Goal: Task Accomplishment & Management: Use online tool/utility

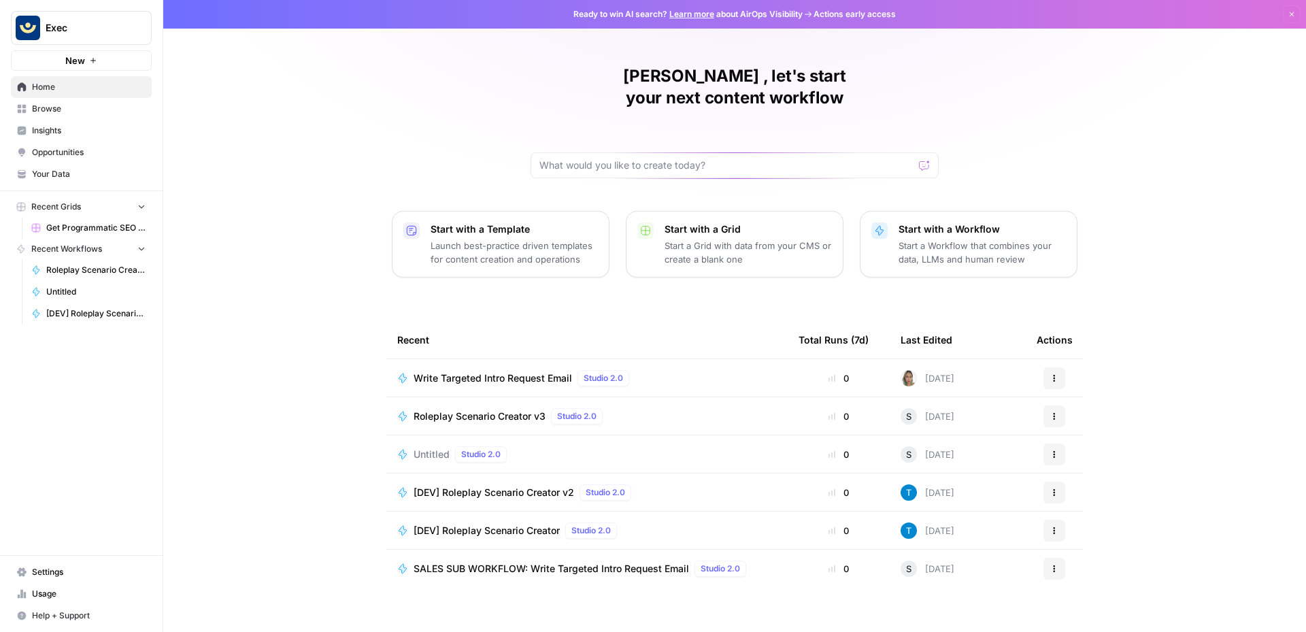
click at [526, 371] on span "Write Targeted Intro Request Email" at bounding box center [492, 378] width 158 height 14
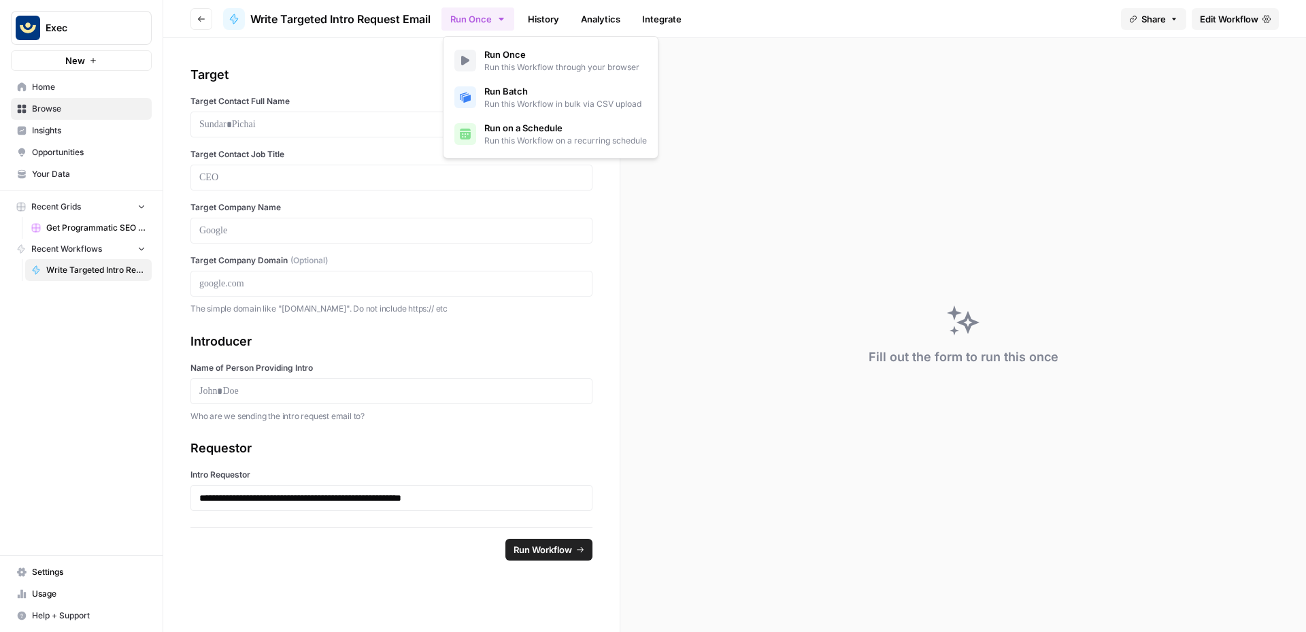
click at [483, 20] on button "Run Once" at bounding box center [477, 18] width 73 height 23
click at [504, 84] on span "Run Batch" at bounding box center [562, 91] width 157 height 14
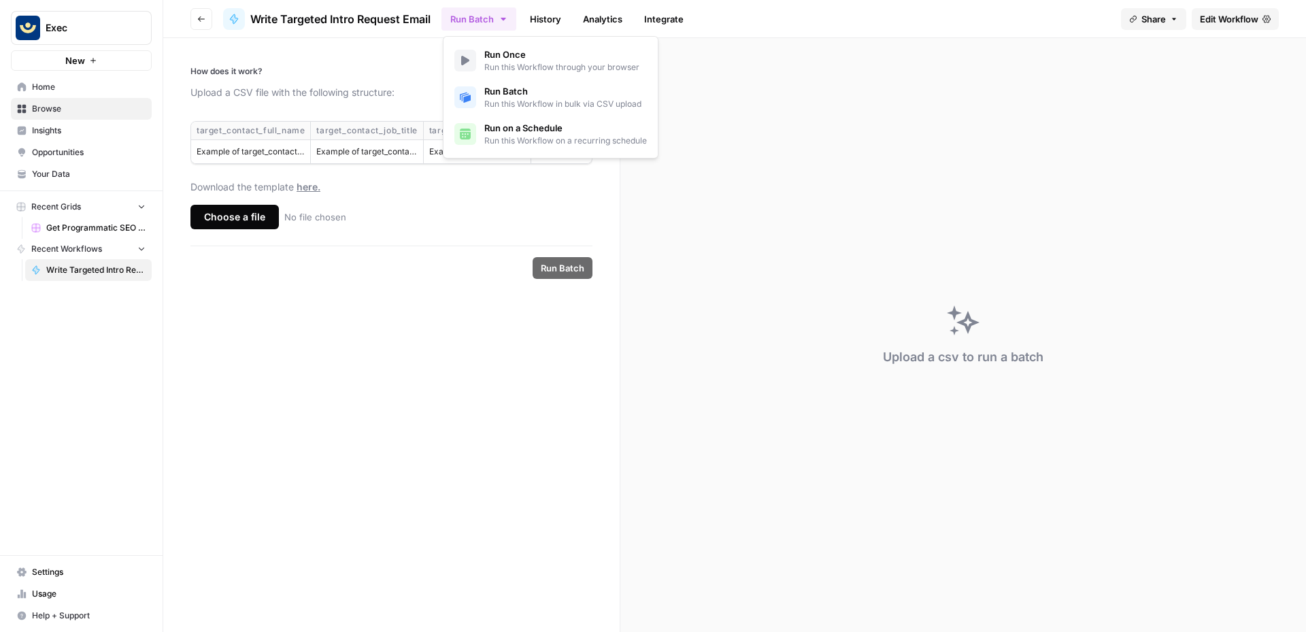
click at [283, 127] on div "target_contact_full_name" at bounding box center [251, 130] width 108 height 12
copy div "target_contact_full_name"
click at [353, 137] on th "target_contact_job_title" at bounding box center [367, 131] width 112 height 18
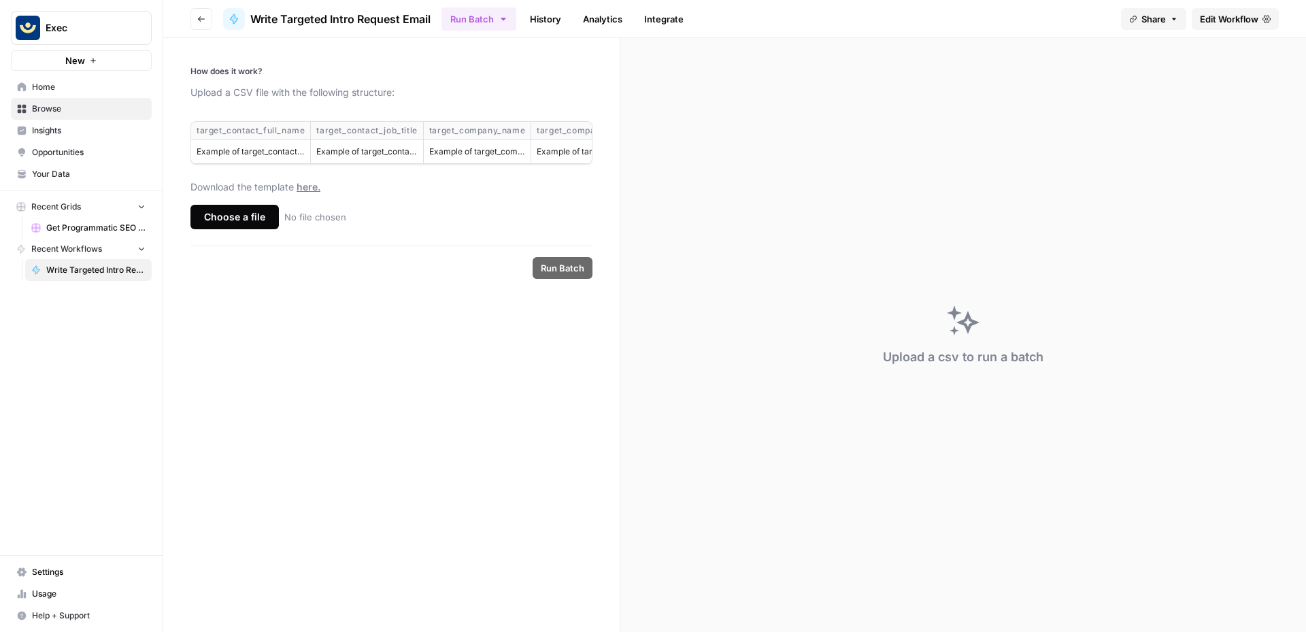
copy div "target_contact_job_title"
click at [482, 128] on div "target_company_name" at bounding box center [477, 130] width 96 height 12
copy div "target_company_name"
click at [248, 229] on div "Choose a file" at bounding box center [234, 217] width 88 height 24
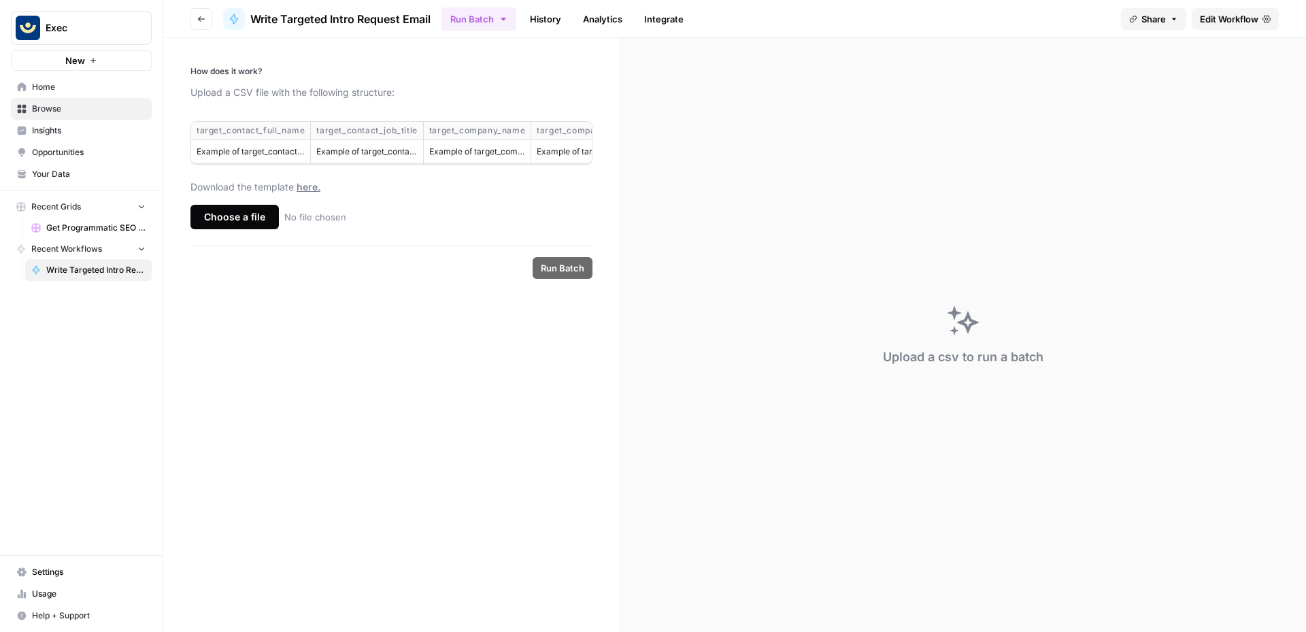
click at [0, 0] on input "Choose a file No file chosen" at bounding box center [0, 0] width 0 height 0
click at [569, 275] on span "Run Batch" at bounding box center [563, 268] width 44 height 14
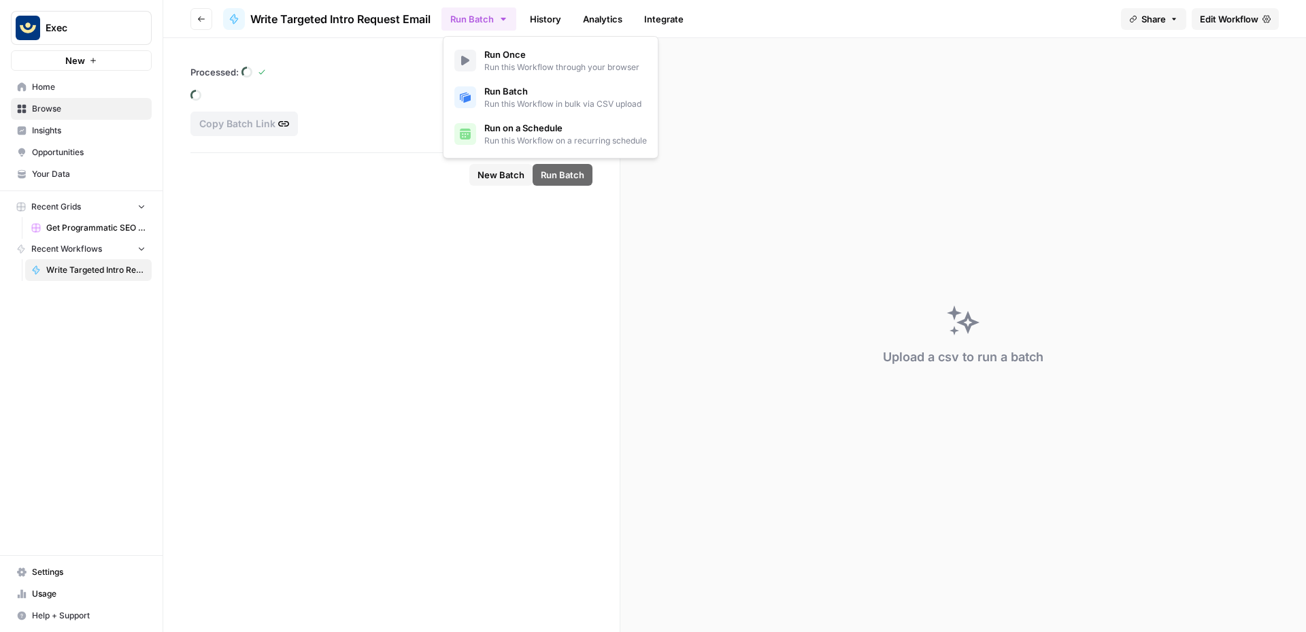
click at [492, 19] on button "Run Batch" at bounding box center [478, 18] width 75 height 23
click at [508, 61] on span "Run this Workflow through your browser" at bounding box center [561, 67] width 155 height 12
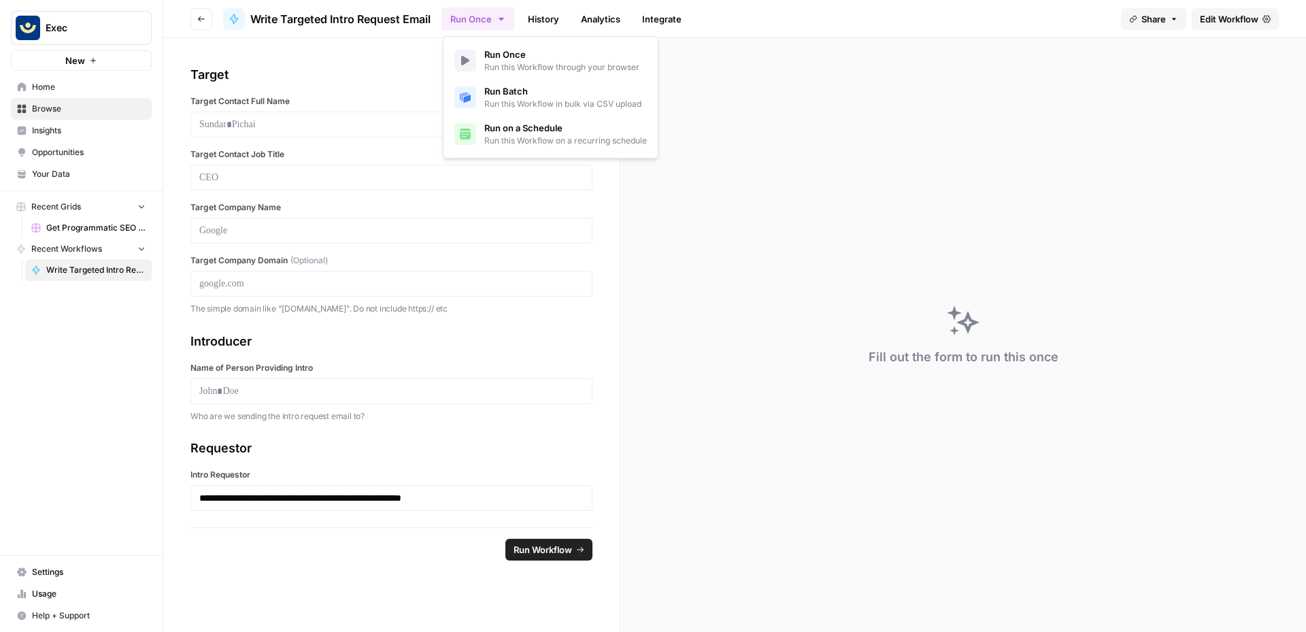
click at [519, 91] on span "Run Batch" at bounding box center [562, 91] width 157 height 14
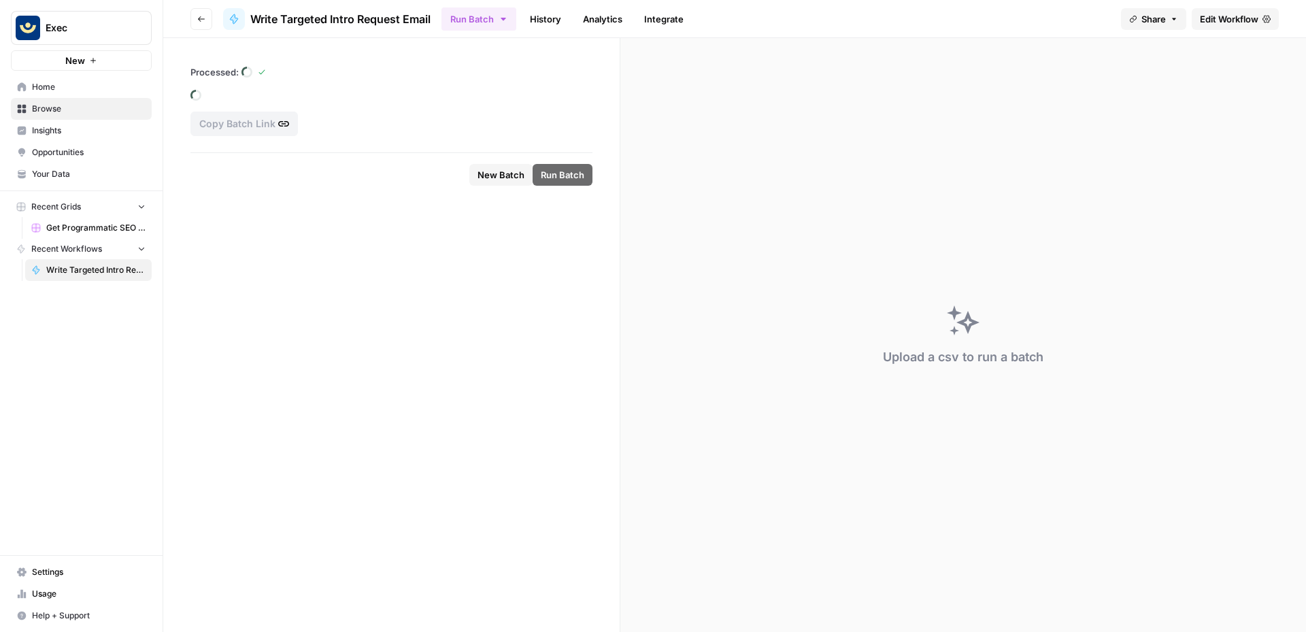
click at [325, 244] on form "Processed: Copy Batch Link New Batch Run Batch" at bounding box center [391, 335] width 457 height 594
click at [493, 170] on span "New Batch" at bounding box center [500, 175] width 47 height 14
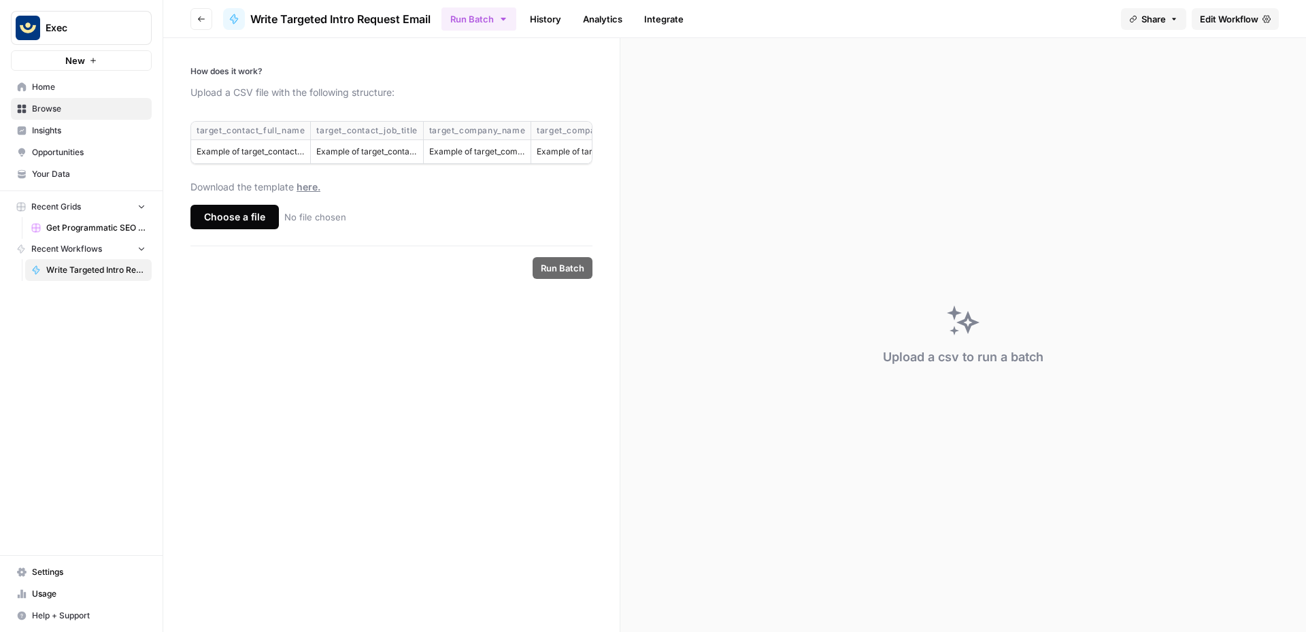
click at [236, 226] on div "Choose a file" at bounding box center [234, 217] width 88 height 24
click at [0, 0] on input "Choose a file No file chosen" at bounding box center [0, 0] width 0 height 0
click at [577, 275] on span "Run Batch" at bounding box center [563, 268] width 44 height 14
